Goal: Navigation & Orientation: Find specific page/section

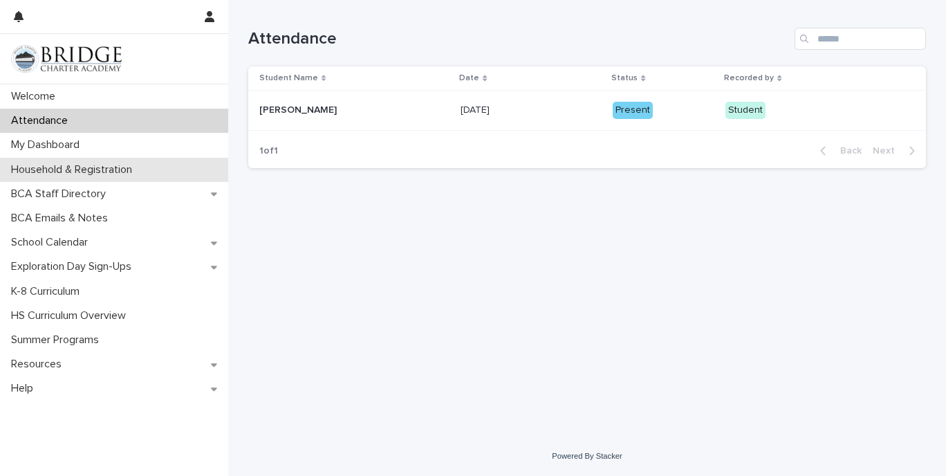
click at [78, 174] on p "Household & Registration" at bounding box center [75, 169] width 138 height 13
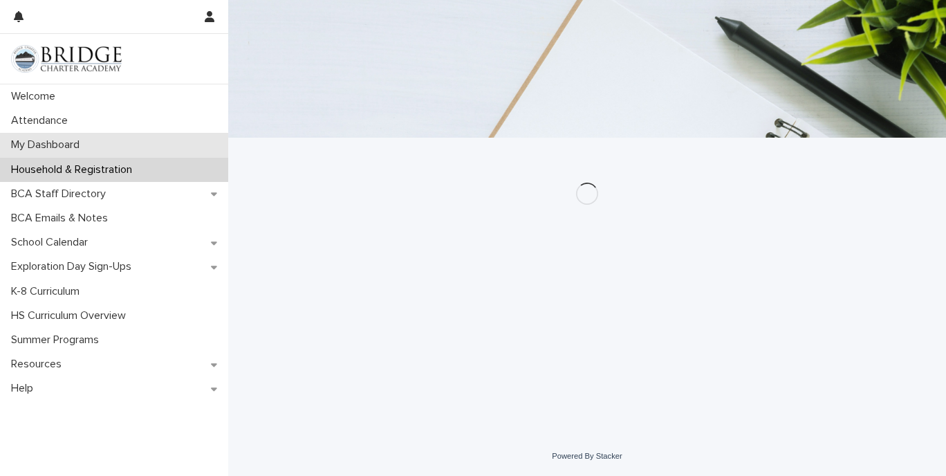
click at [113, 138] on div "My Dashboard" at bounding box center [114, 145] width 228 height 24
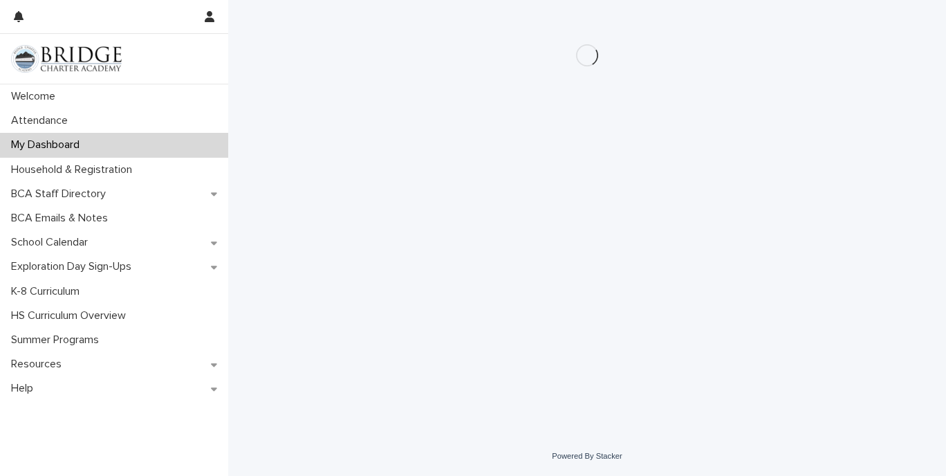
click at [699, 200] on div "Loading... Saving… Loading... Saving…" at bounding box center [587, 201] width 692 height 402
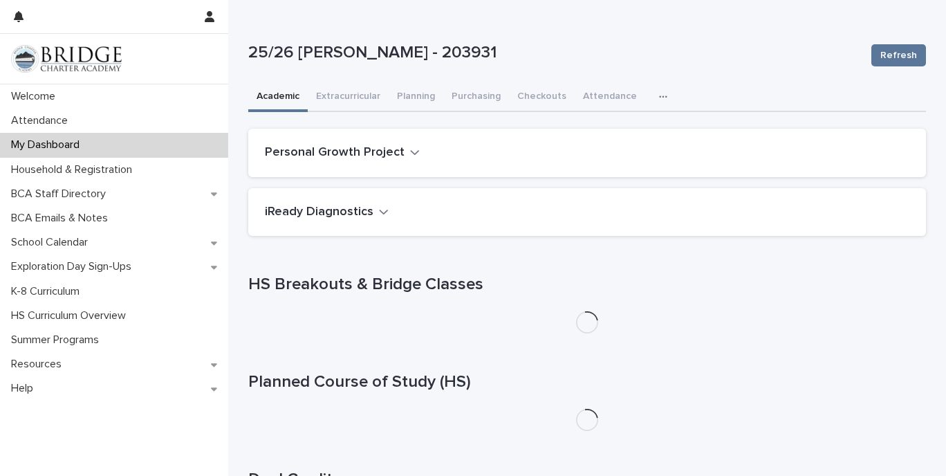
click at [410, 154] on icon "button" at bounding box center [415, 152] width 10 height 12
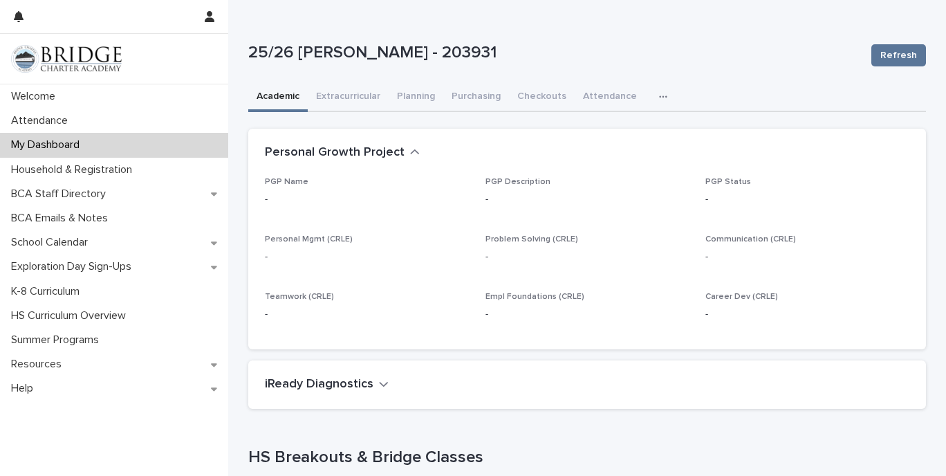
click at [410, 154] on icon "button" at bounding box center [415, 152] width 10 height 12
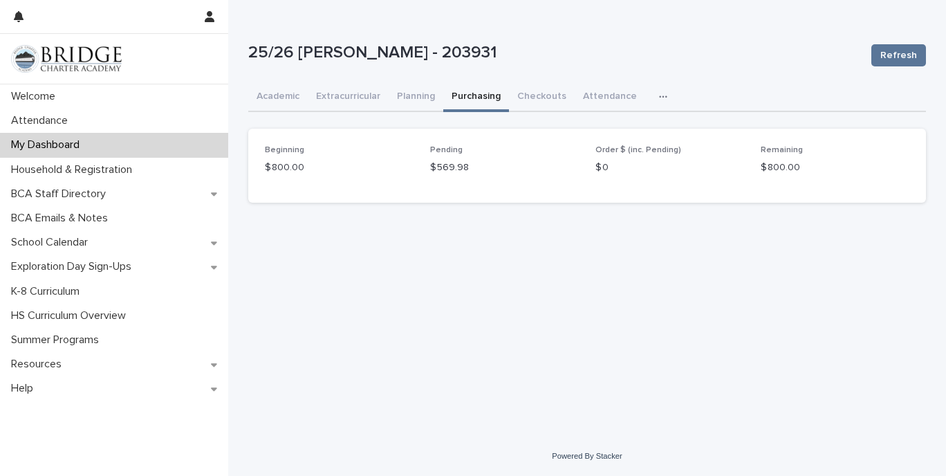
click at [479, 94] on button "Purchasing" at bounding box center [476, 97] width 66 height 29
